Goal: Navigation & Orientation: Find specific page/section

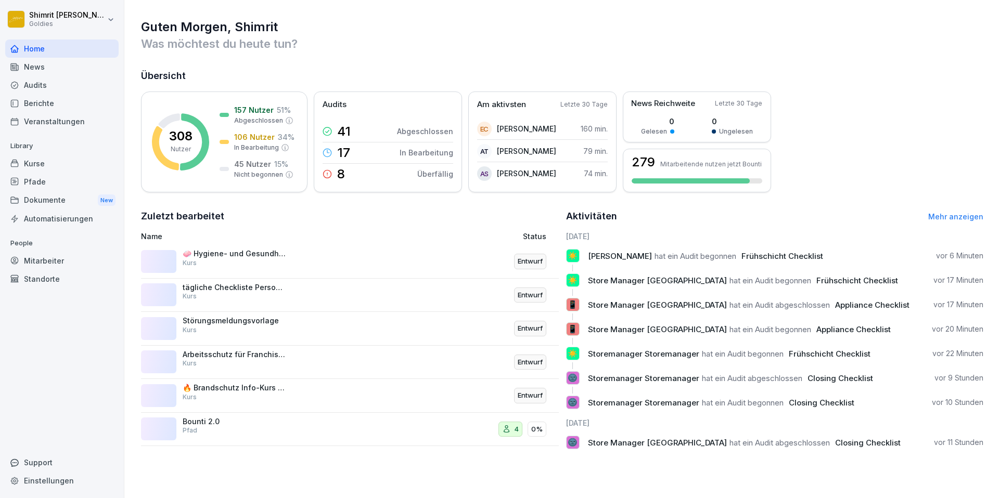
click at [36, 170] on div "Kurse" at bounding box center [61, 164] width 113 height 18
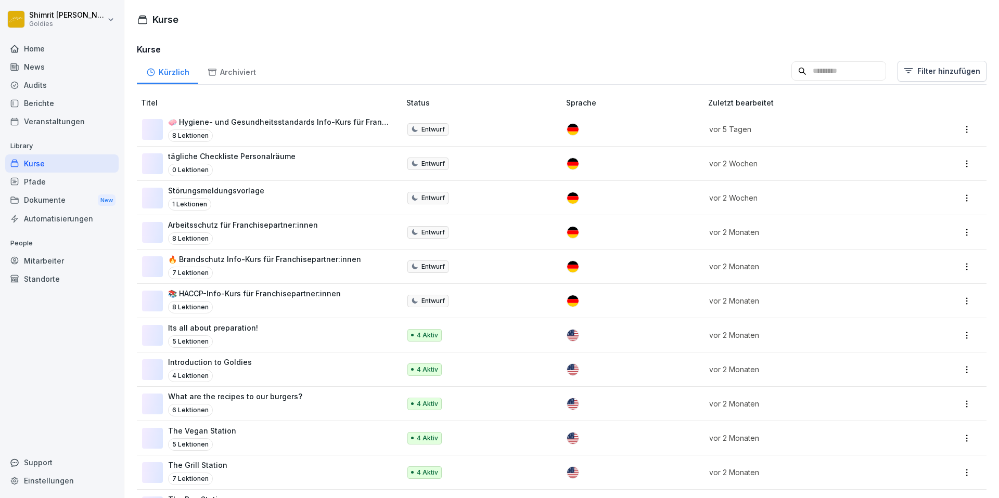
click at [62, 80] on div "Audits" at bounding box center [61, 85] width 113 height 18
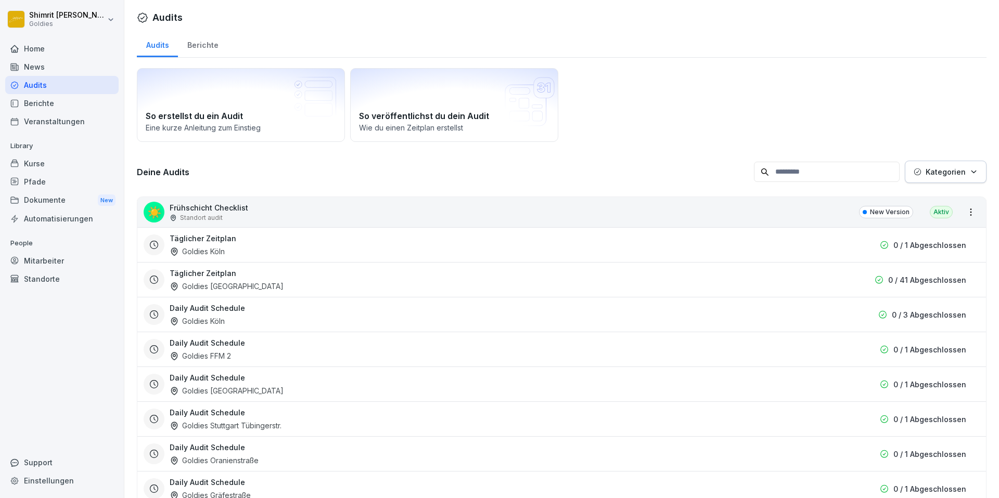
click at [63, 101] on div "Berichte" at bounding box center [61, 103] width 113 height 18
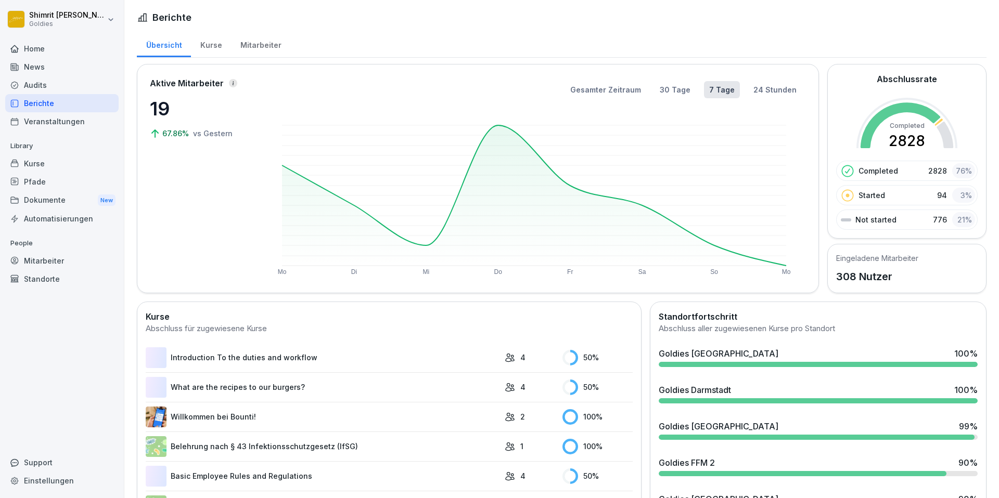
click at [215, 42] on div "Kurse" at bounding box center [211, 44] width 40 height 27
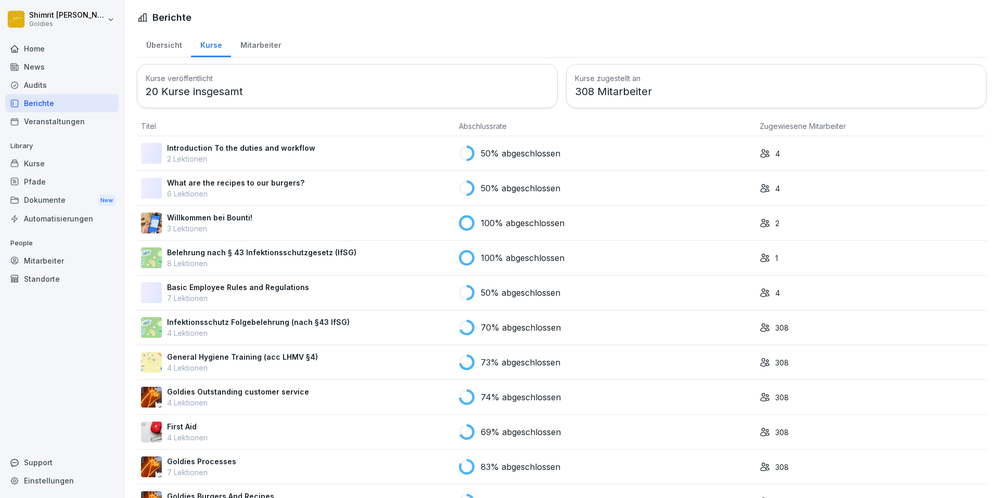
click at [258, 42] on div "Mitarbeiter" at bounding box center [260, 44] width 59 height 27
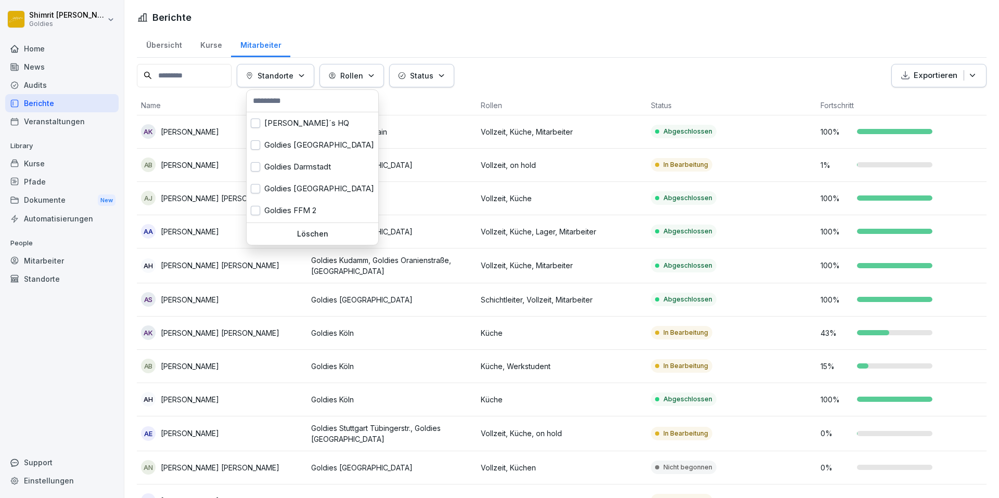
click at [305, 70] on div "Standorte" at bounding box center [276, 75] width 60 height 11
click at [256, 139] on button "button" at bounding box center [255, 141] width 9 height 9
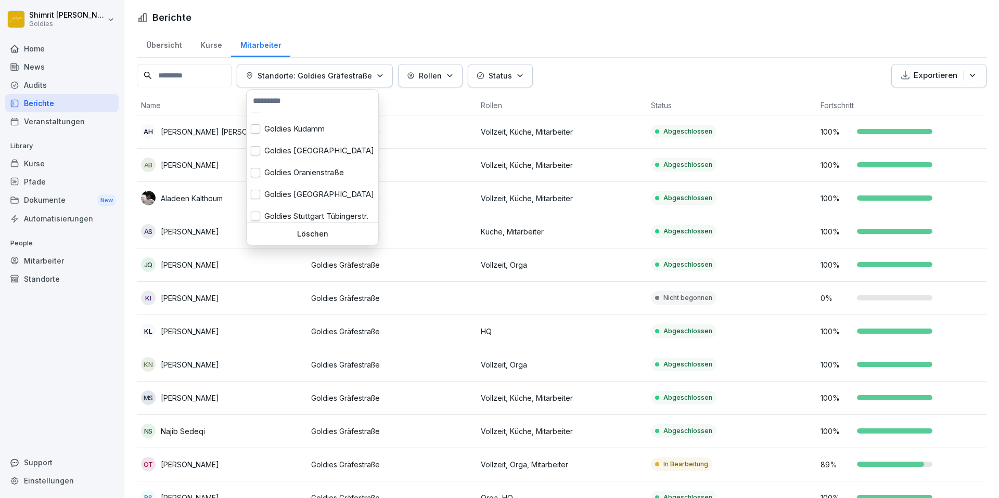
scroll to position [217, 0]
click at [254, 169] on button "button" at bounding box center [255, 167] width 9 height 9
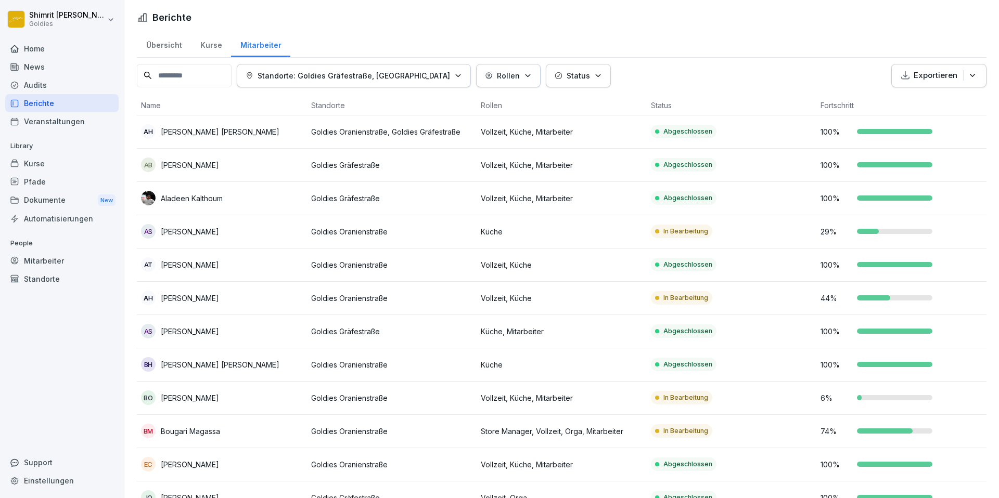
click at [735, 61] on html "[PERSON_NAME] Goldies Home News Audits Berichte Veranstaltungen Library Kurse P…" at bounding box center [499, 249] width 999 height 498
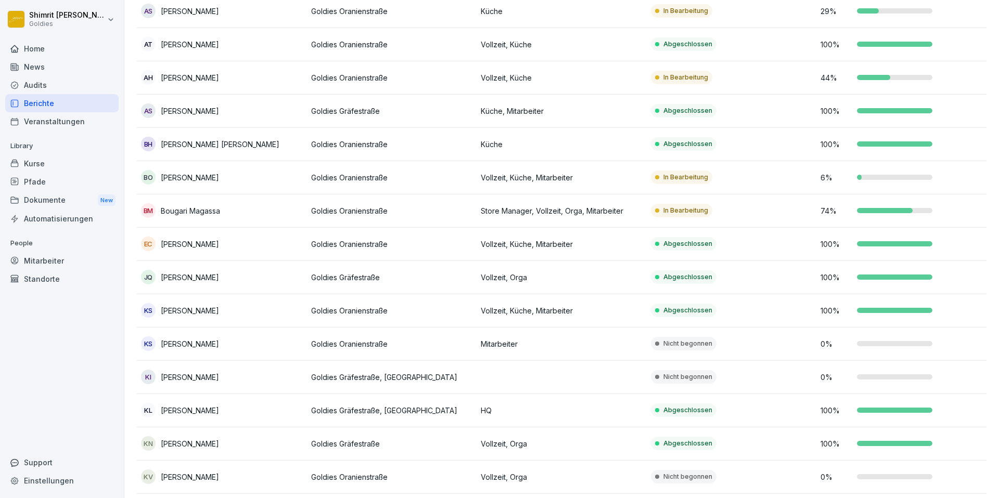
scroll to position [256, 0]
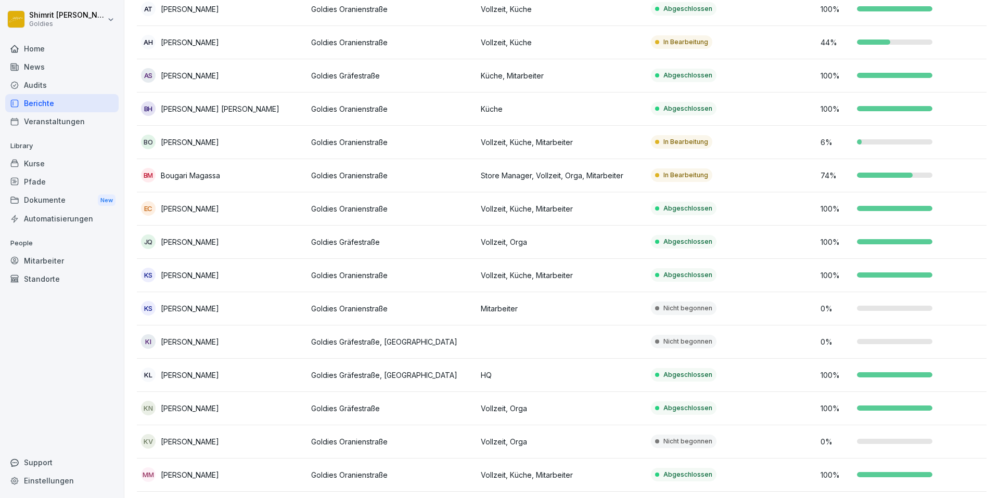
click at [181, 312] on p "[PERSON_NAME]" at bounding box center [190, 308] width 58 height 11
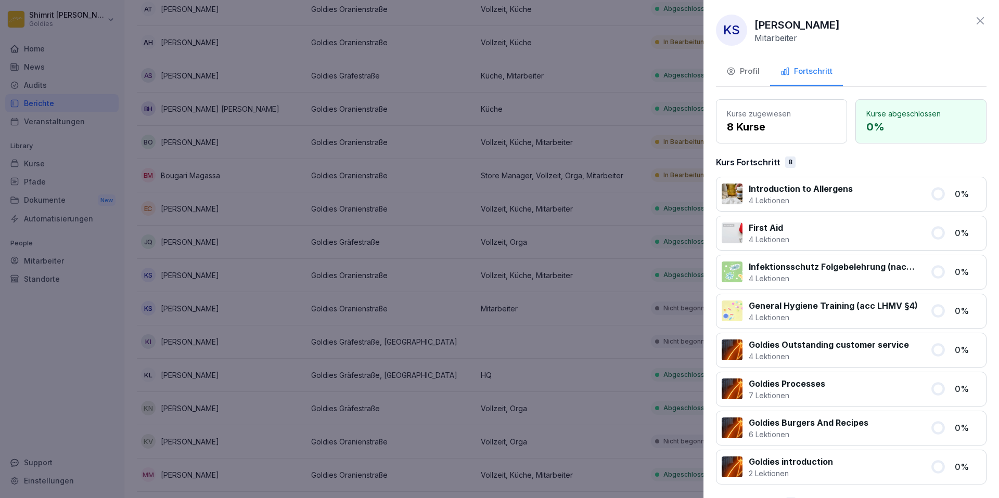
click at [40, 302] on div at bounding box center [499, 249] width 999 height 498
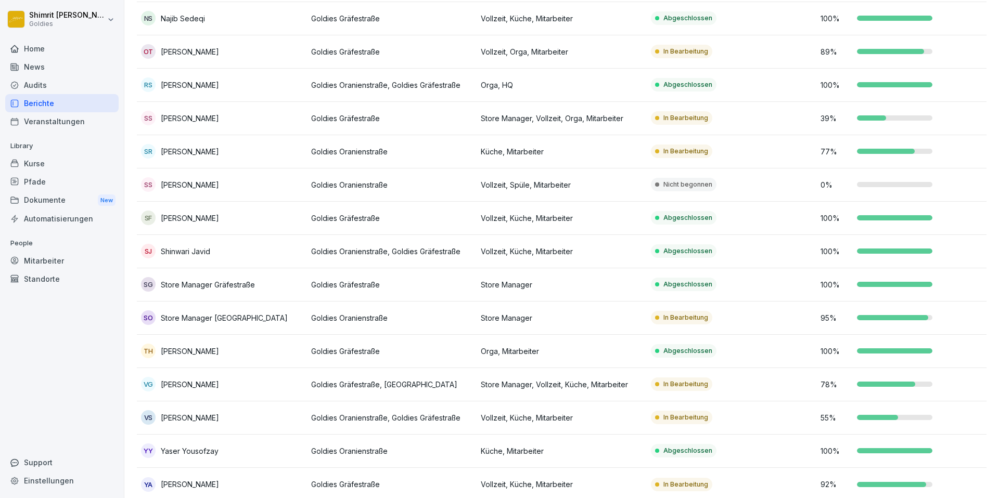
scroll to position [857, 0]
